Goal: Complete application form: Complete application form

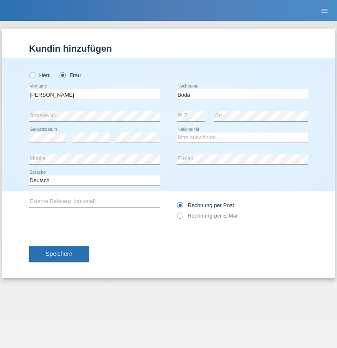
type input "Boda"
select select "HU"
select select "C"
select select "27"
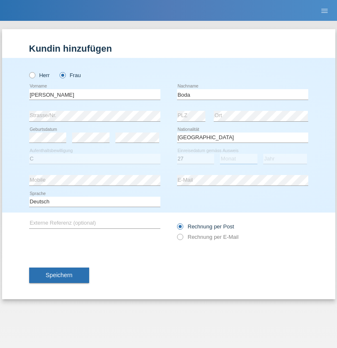
select select "02"
select select "2021"
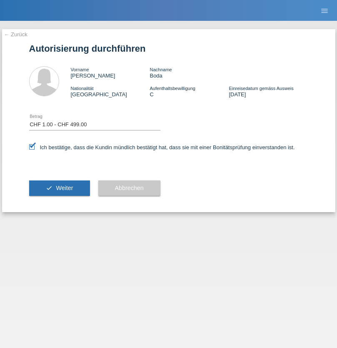
select select "1"
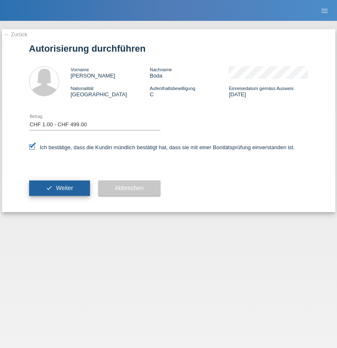
click at [59, 188] on span "Weiter" at bounding box center [64, 188] width 17 height 7
